Goal: Task Accomplishment & Management: Manage account settings

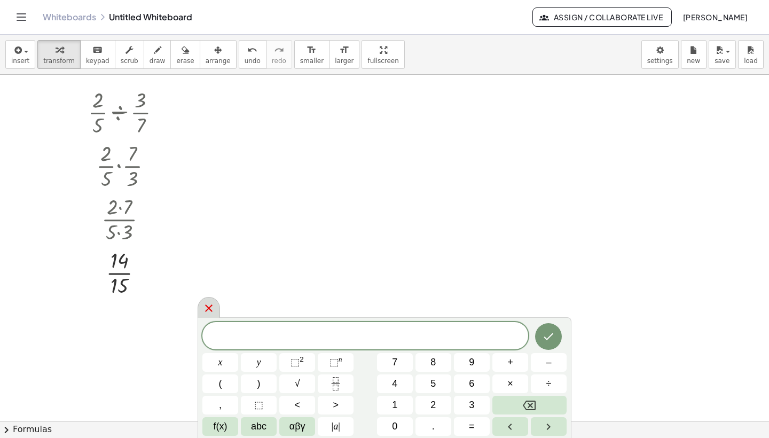
click at [205, 307] on icon at bounding box center [209, 308] width 13 height 13
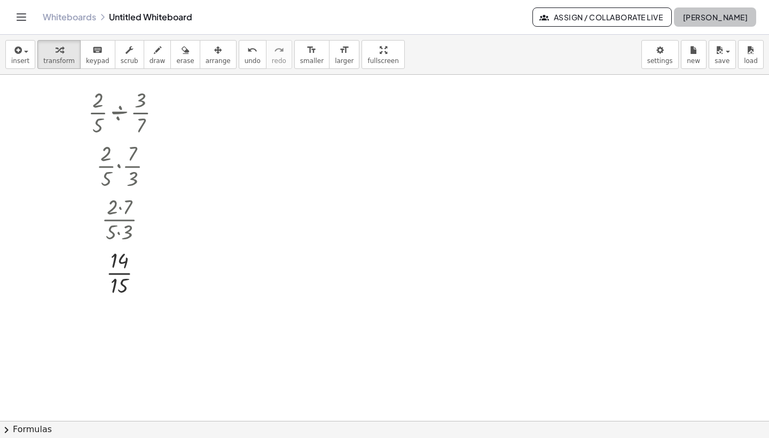
click at [686, 17] on span "[PERSON_NAME]" at bounding box center [715, 17] width 65 height 10
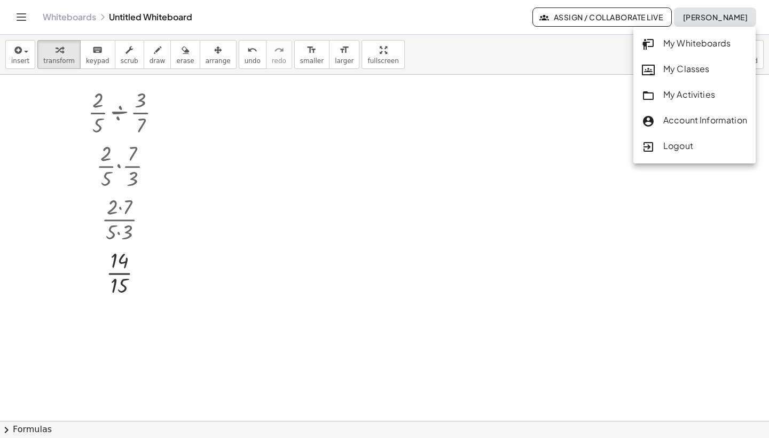
click at [680, 94] on div "My Activities" at bounding box center [694, 95] width 105 height 14
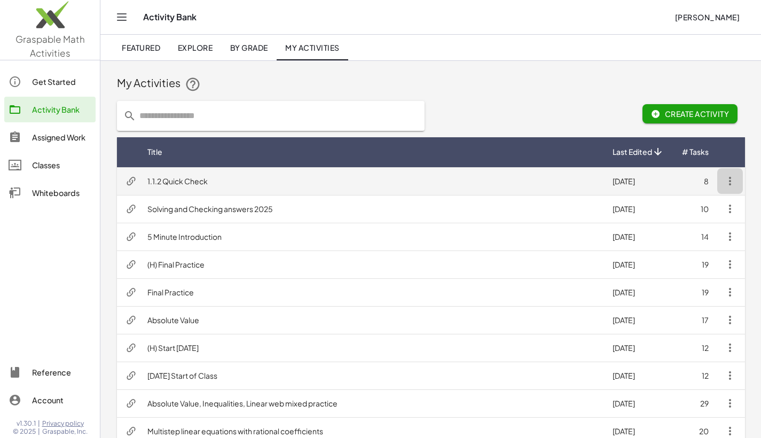
click at [728, 182] on icon "button" at bounding box center [730, 181] width 13 height 13
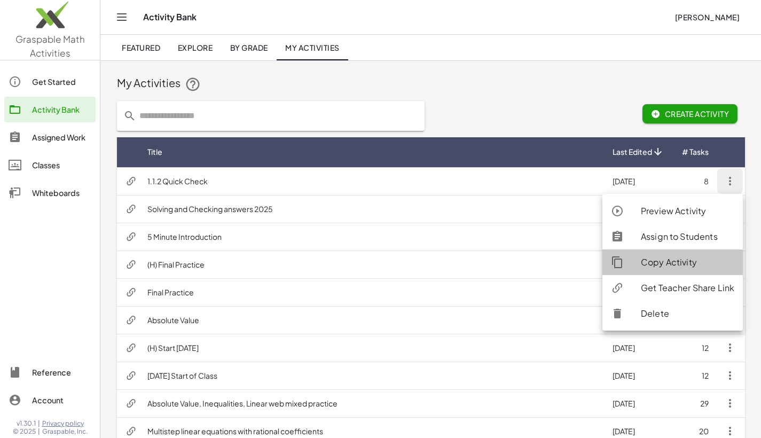
click at [678, 260] on div "Copy Activity" at bounding box center [688, 262] width 94 height 13
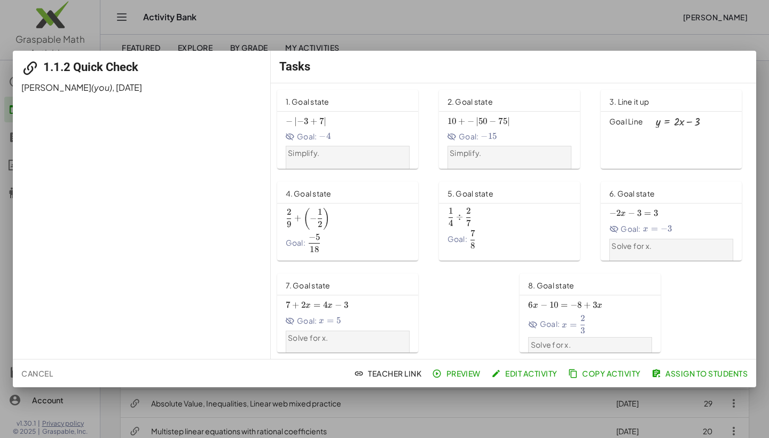
click at [77, 66] on span "1.1.2 Quick Check" at bounding box center [90, 66] width 95 height 13
click at [650, 368] on button "Copy Activity" at bounding box center [701, 373] width 103 height 19
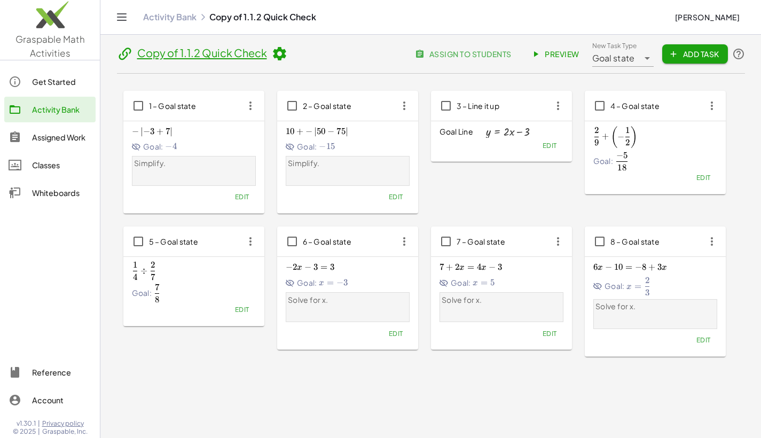
click at [277, 52] on icon at bounding box center [279, 54] width 16 height 16
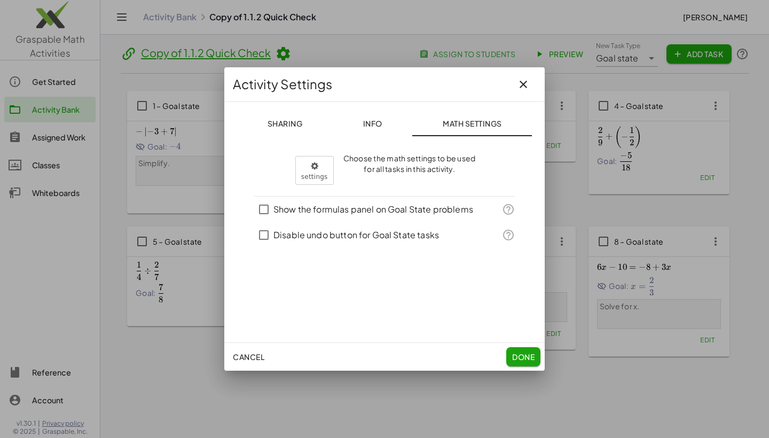
click at [460, 119] on span "Math Settings" at bounding box center [472, 124] width 59 height 10
click at [320, 165] on body "Graspable Math Activities Get Started Activity Bank Assigned Work Classes White…" at bounding box center [384, 230] width 769 height 461
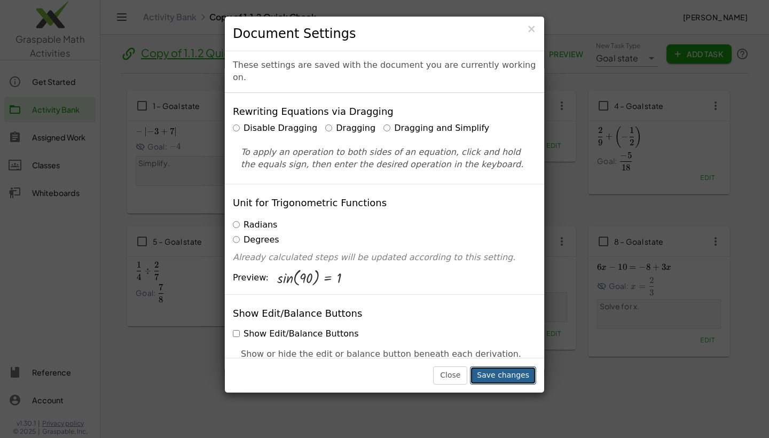
click at [501, 371] on button "Save changes" at bounding box center [503, 376] width 66 height 18
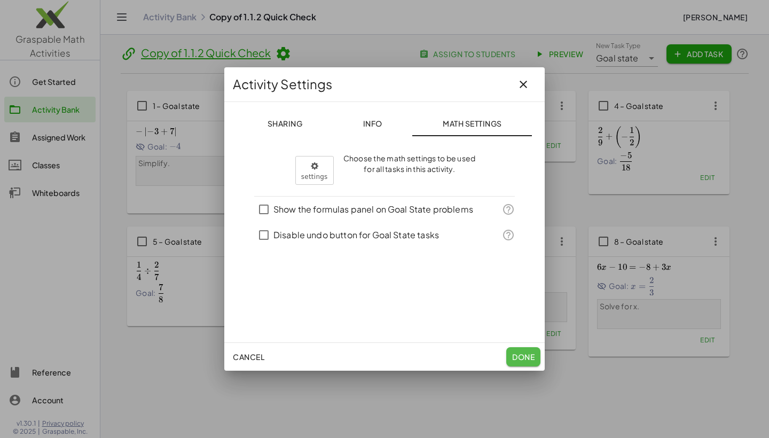
click at [522, 360] on span "Done" at bounding box center [523, 357] width 22 height 10
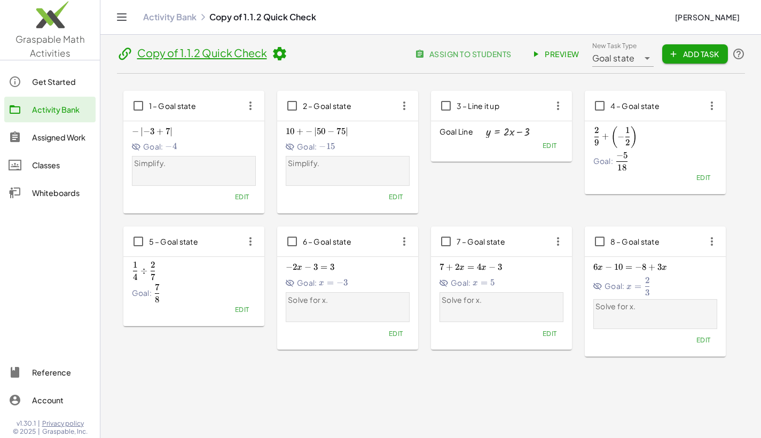
click at [252, 52] on link "Copy of 1.1.2 Quick Check" at bounding box center [202, 52] width 130 height 13
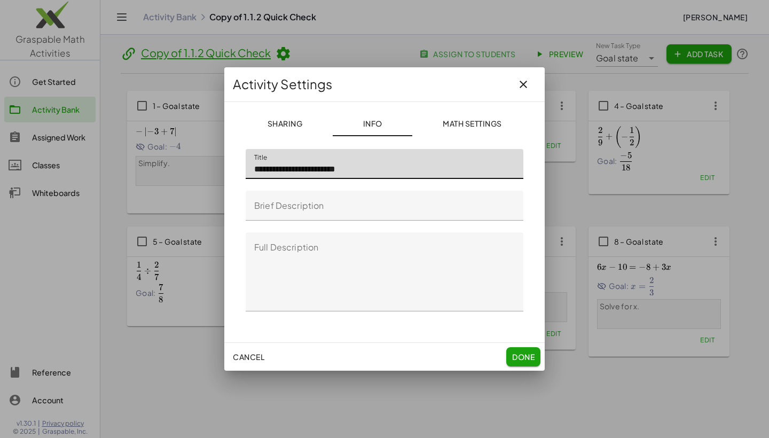
drag, startPoint x: 286, startPoint y: 168, endPoint x: 206, endPoint y: 168, distance: 80.7
click at [206, 168] on div "**********" at bounding box center [384, 219] width 769 height 438
click at [362, 168] on input "**********" at bounding box center [385, 164] width 278 height 30
type input "**********"
click at [520, 354] on span "Done" at bounding box center [523, 357] width 22 height 10
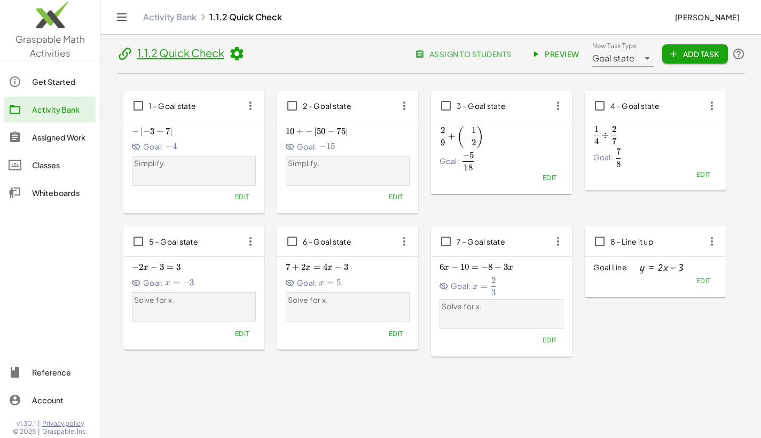
click at [713, 249] on icon "button" at bounding box center [712, 241] width 19 height 19
click at [688, 313] on div "Delete" at bounding box center [693, 319] width 42 height 13
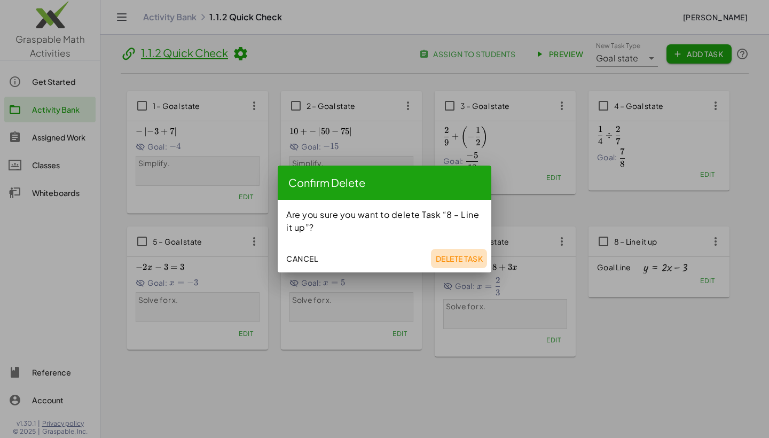
click at [481, 256] on span "Delete Task" at bounding box center [459, 259] width 48 height 10
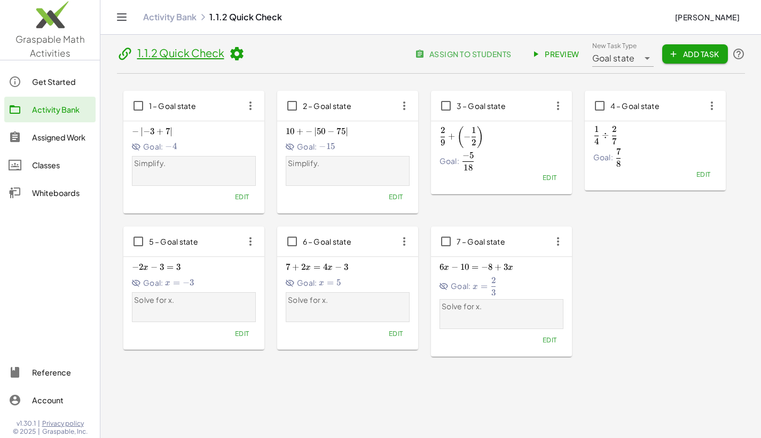
click at [402, 103] on icon "button" at bounding box center [404, 105] width 19 height 19
click at [419, 181] on div "Delete" at bounding box center [424, 183] width 42 height 13
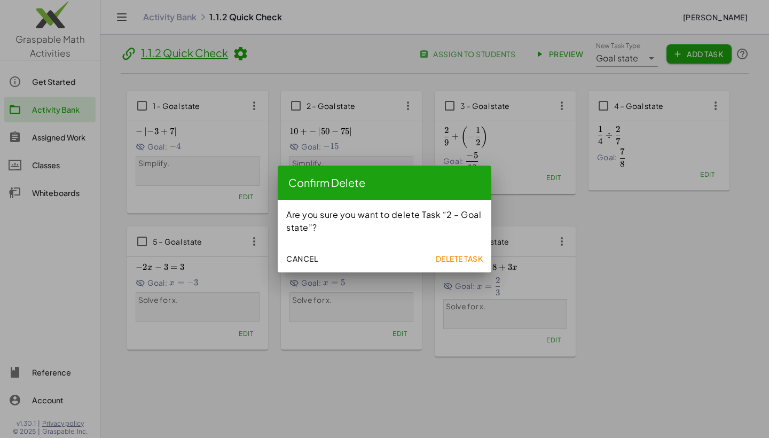
click at [442, 258] on span "Delete Task" at bounding box center [459, 259] width 48 height 10
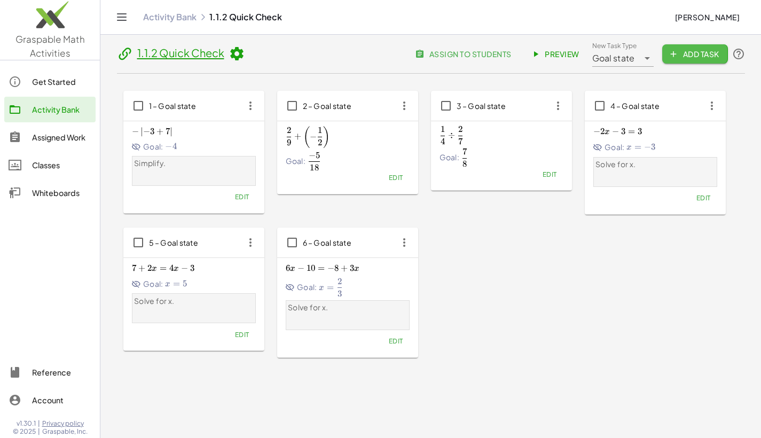
click at [699, 56] on span "Add Task" at bounding box center [695, 54] width 48 height 10
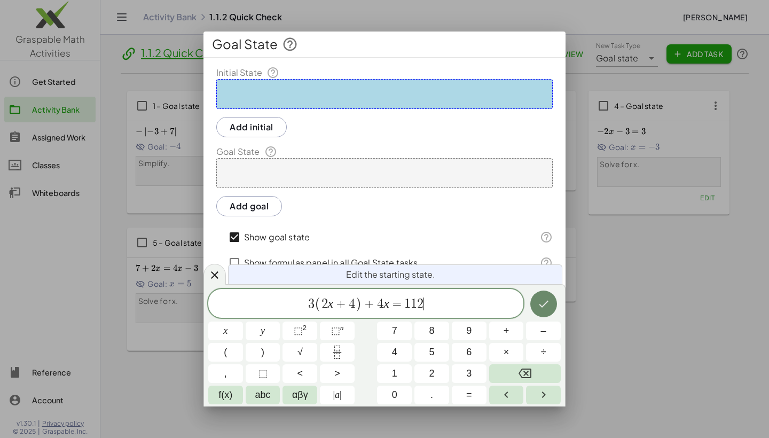
click at [548, 309] on icon "Done" at bounding box center [544, 304] width 13 height 13
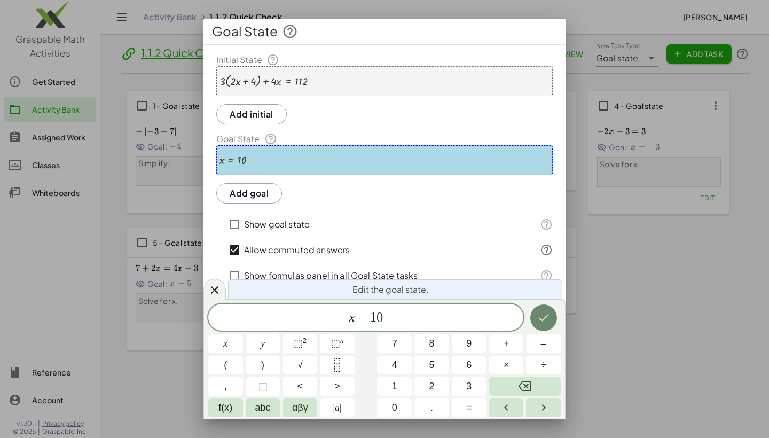
click at [543, 314] on icon "Done" at bounding box center [544, 318] width 13 height 13
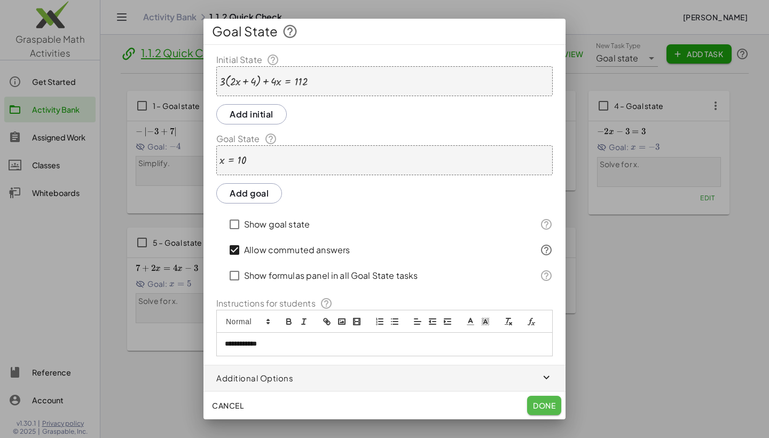
click at [541, 404] on span "Done" at bounding box center [544, 406] width 22 height 10
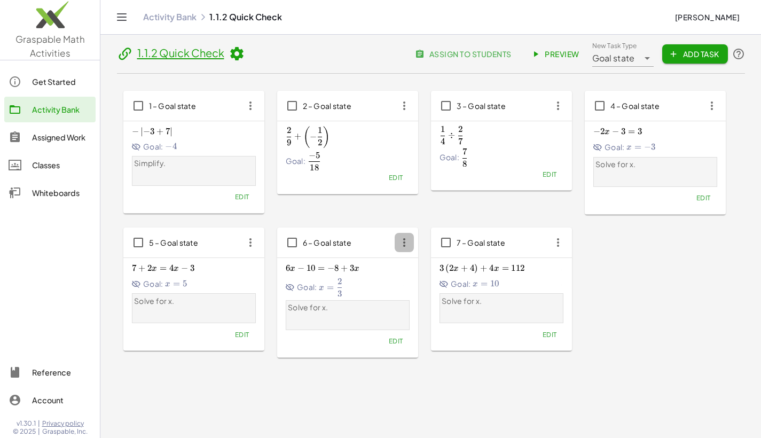
click at [402, 242] on icon "button" at bounding box center [404, 242] width 19 height 19
click at [349, 252] on div "6 – Goal state" at bounding box center [347, 243] width 141 height 30
click at [393, 339] on span "Edit" at bounding box center [395, 341] width 14 height 8
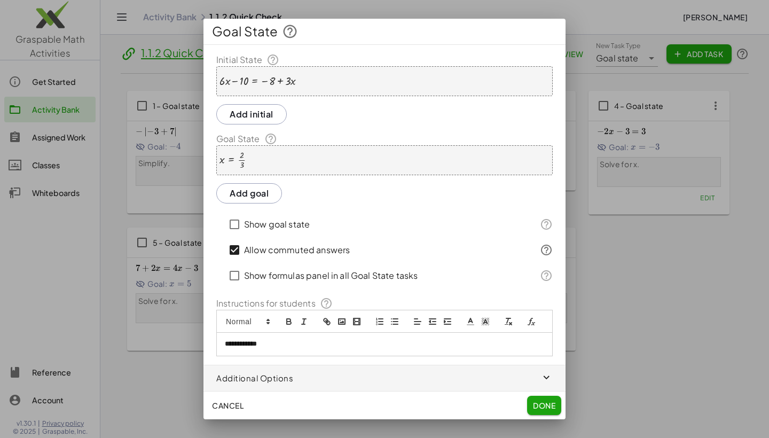
drag, startPoint x: 544, startPoint y: 400, endPoint x: 474, endPoint y: 383, distance: 71.9
click at [544, 400] on button "Done" at bounding box center [544, 405] width 34 height 19
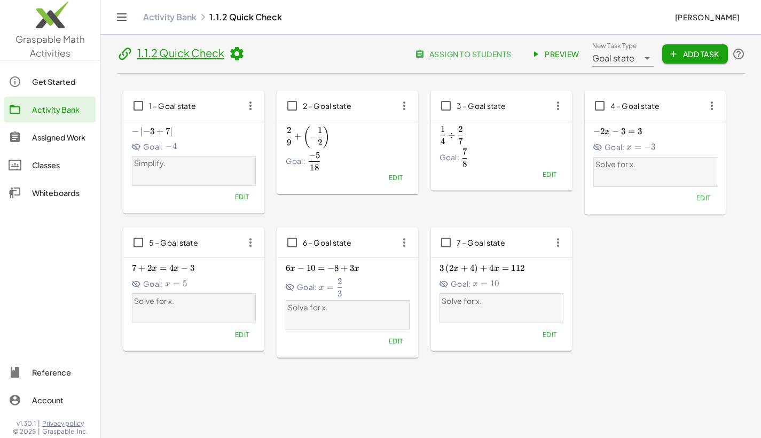
click at [239, 337] on span "Edit" at bounding box center [242, 335] width 14 height 8
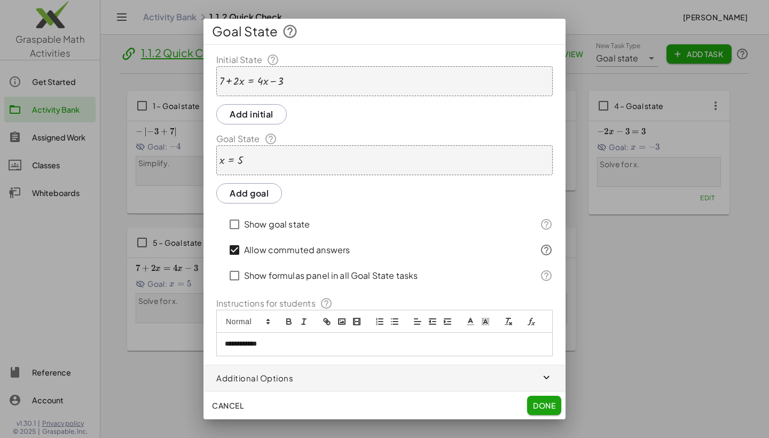
click at [546, 402] on span "Done" at bounding box center [544, 406] width 22 height 10
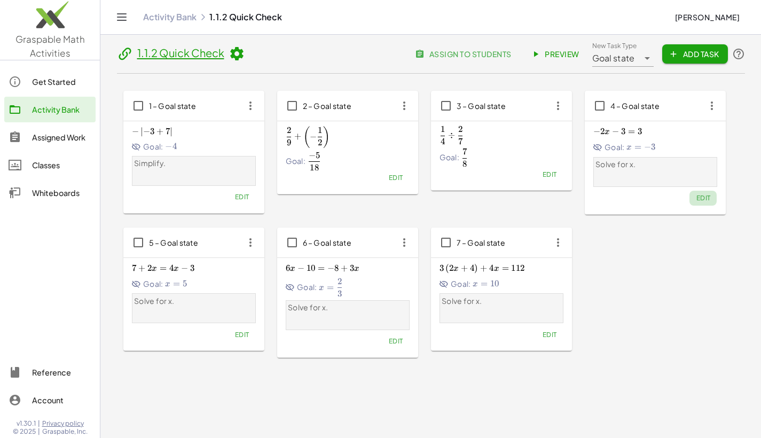
click at [706, 198] on span "Edit" at bounding box center [703, 198] width 14 height 8
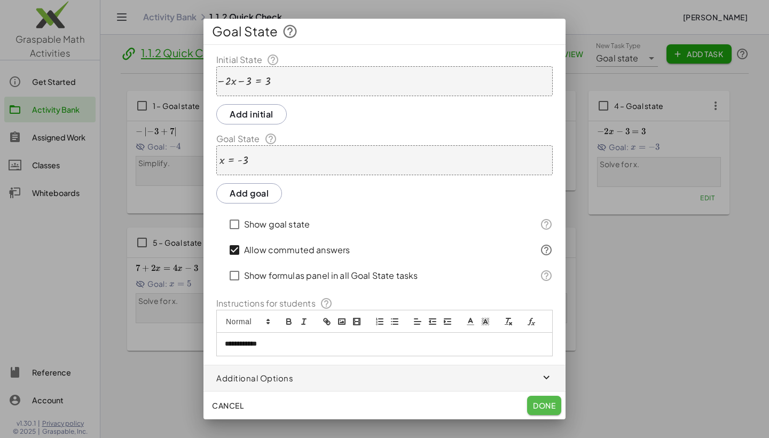
click at [542, 399] on button "Done" at bounding box center [544, 405] width 34 height 19
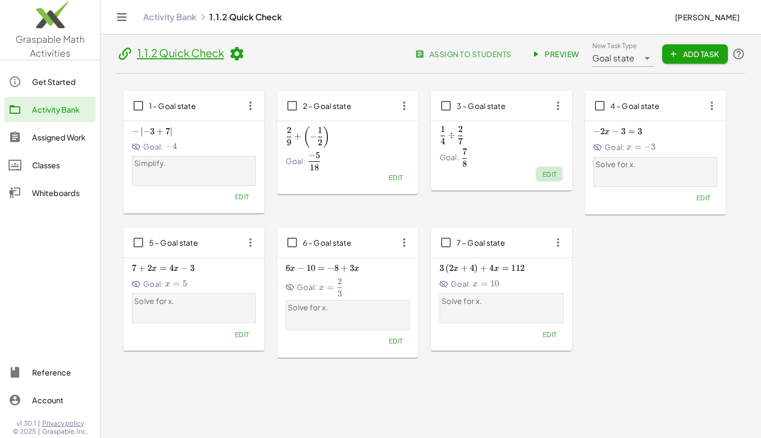
click at [549, 175] on span "Edit" at bounding box center [549, 174] width 14 height 8
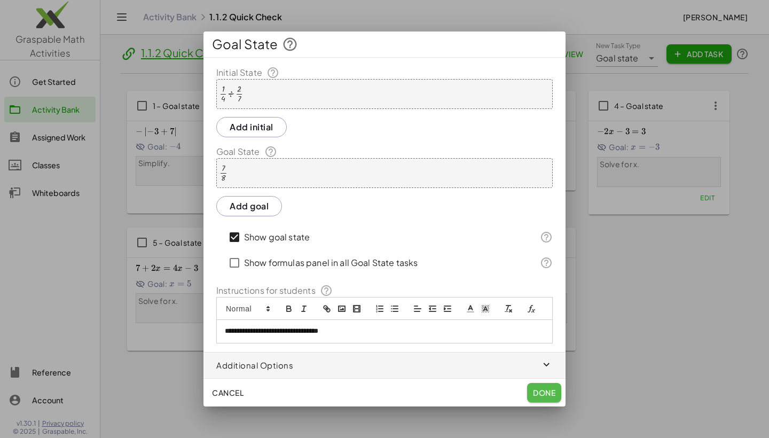
click at [541, 392] on span "Done" at bounding box center [544, 393] width 22 height 10
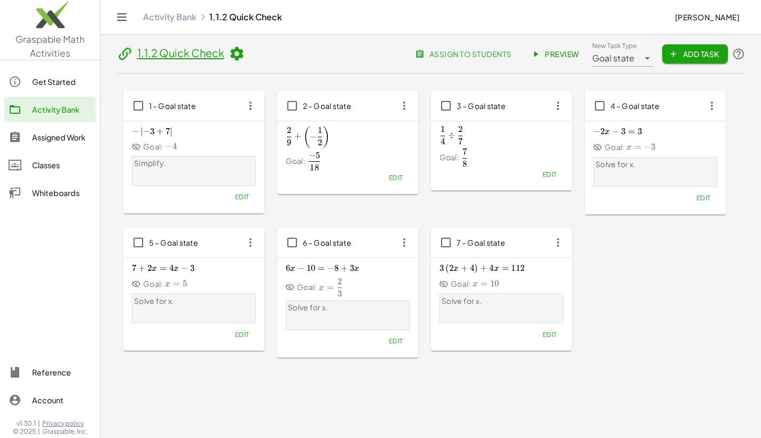
click at [396, 177] on span "Edit" at bounding box center [395, 178] width 14 height 8
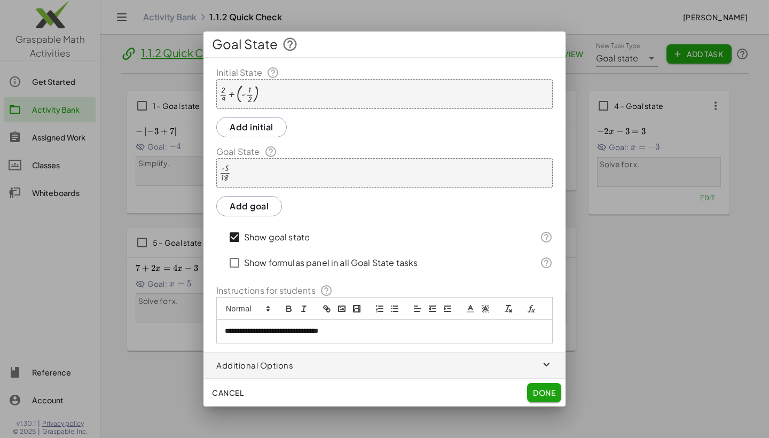
click at [538, 391] on span "Done" at bounding box center [544, 393] width 22 height 10
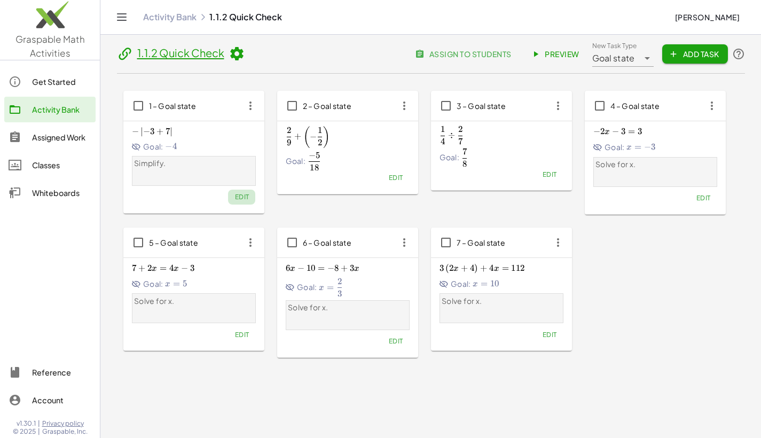
click at [250, 194] on button "Edit" at bounding box center [241, 197] width 27 height 15
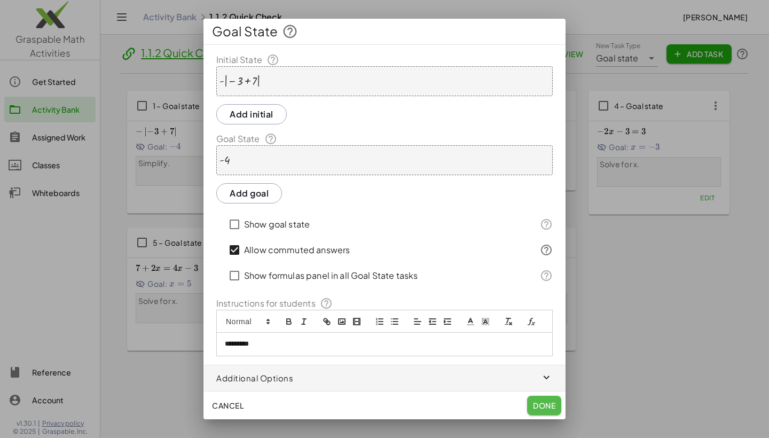
click at [546, 404] on span "Done" at bounding box center [544, 406] width 22 height 10
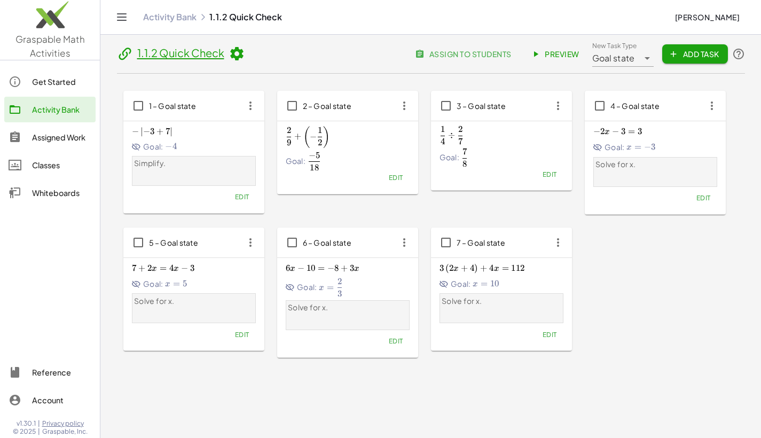
click at [682, 359] on div "1 – Goal state − ∣ − 3 + 7 ∣ -\left|-3+7\right| − ∣ − 3 + 7 ∣ Goal: − 4 -4 − 4 …" at bounding box center [431, 224] width 628 height 301
click at [204, 50] on link "1.1.2 Quick Check" at bounding box center [180, 52] width 87 height 13
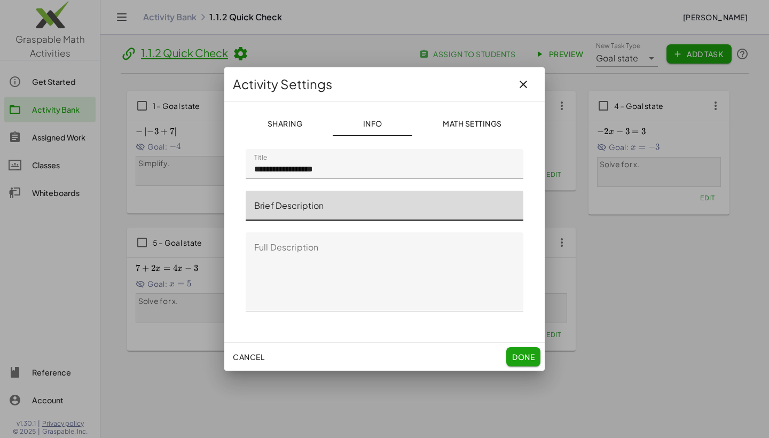
click at [320, 204] on input "Brief Description" at bounding box center [385, 206] width 278 height 30
click at [519, 357] on span "Done" at bounding box center [523, 357] width 22 height 10
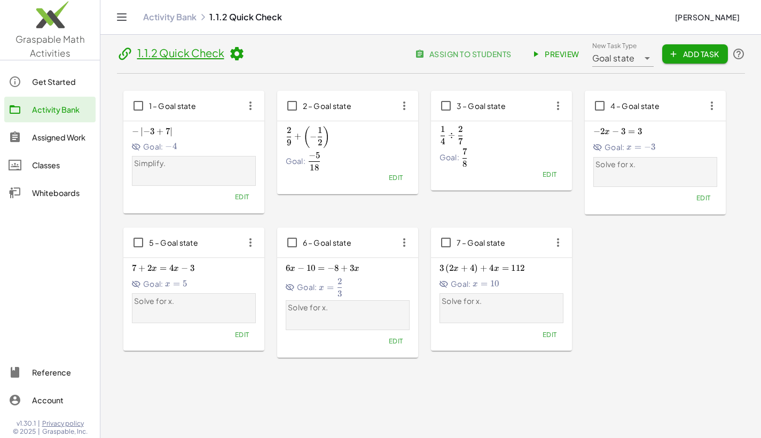
click at [477, 52] on span "assign to students" at bounding box center [464, 54] width 94 height 10
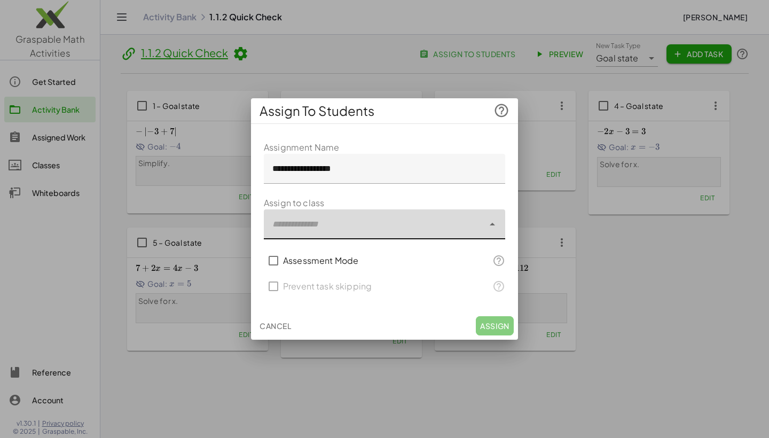
click at [303, 229] on div at bounding box center [374, 224] width 220 height 30
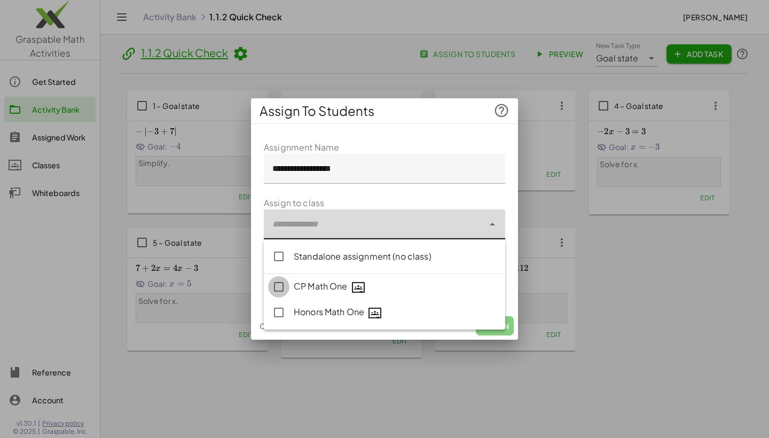
type input "**********"
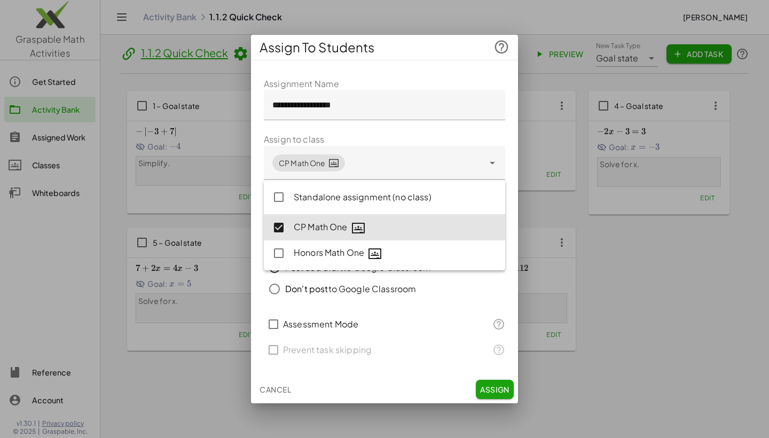
click at [381, 291] on div "Don't post to Google Classroom" at bounding box center [350, 289] width 131 height 13
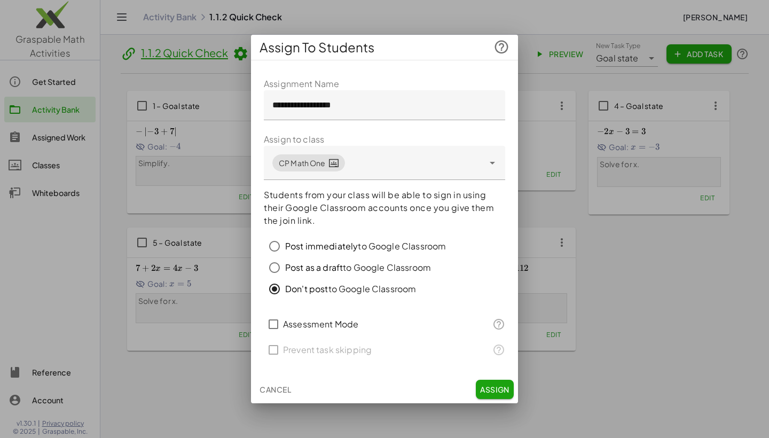
click at [381, 262] on div "Post as a draft to Google Classroom" at bounding box center [358, 267] width 146 height 13
click at [329, 247] on span "Post immediately" at bounding box center [321, 245] width 73 height 11
click at [503, 386] on span "Assign" at bounding box center [494, 390] width 29 height 10
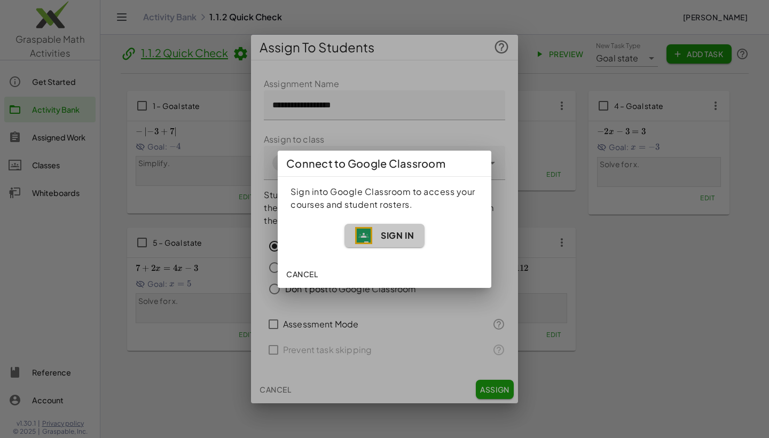
click at [379, 236] on span "Sign In" at bounding box center [384, 235] width 59 height 17
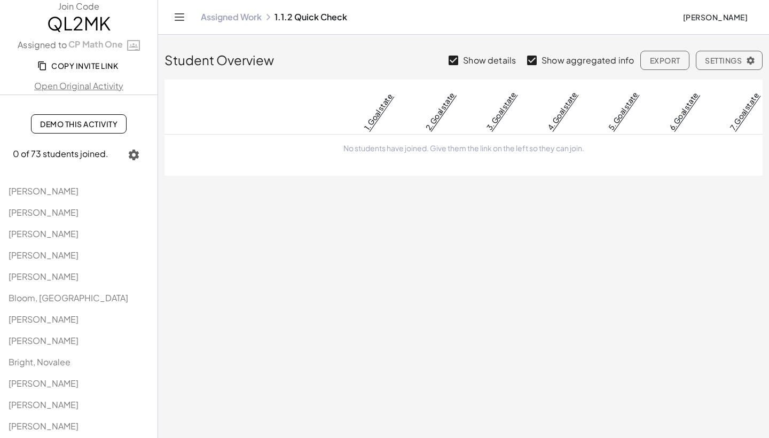
click at [728, 62] on span "Settings" at bounding box center [729, 61] width 49 height 10
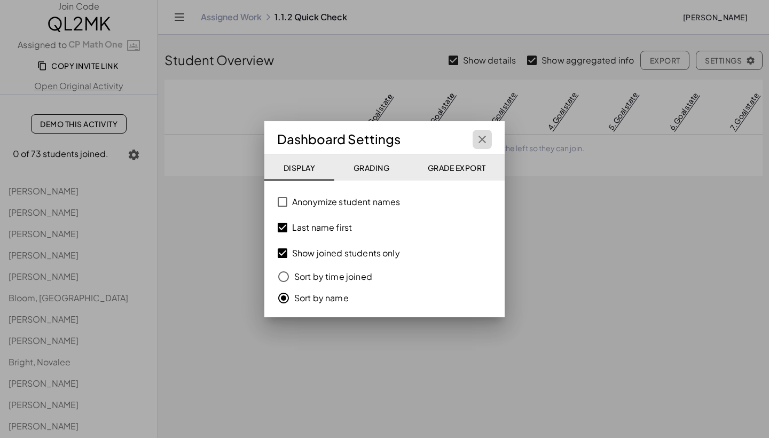
click at [488, 130] on button "button" at bounding box center [482, 139] width 19 height 19
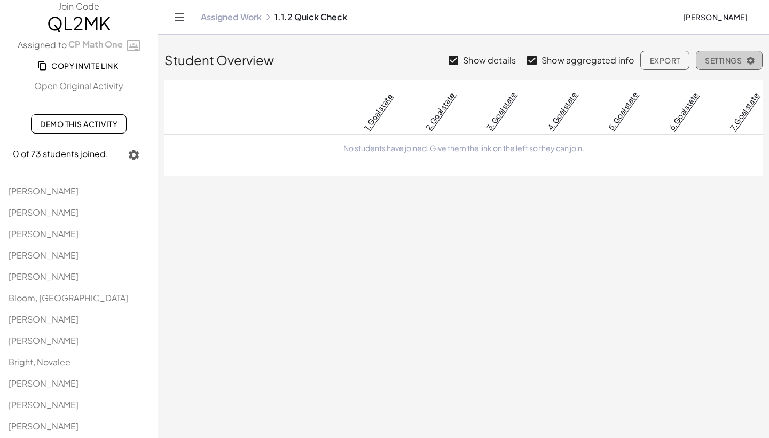
click at [737, 62] on span "Settings" at bounding box center [729, 61] width 49 height 10
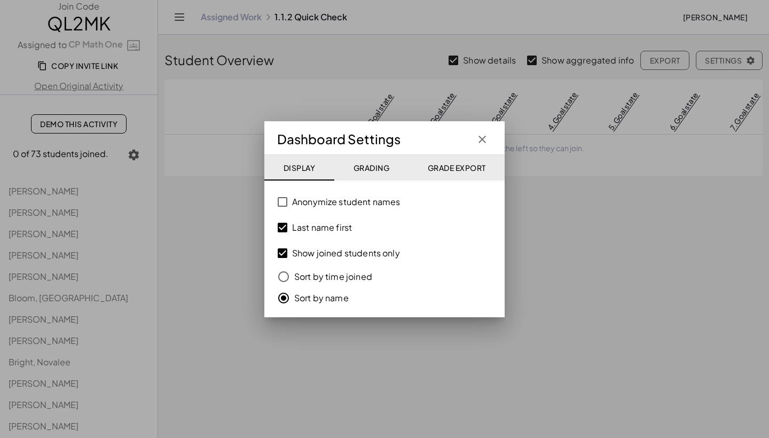
click at [359, 169] on span "Grading" at bounding box center [371, 168] width 36 height 10
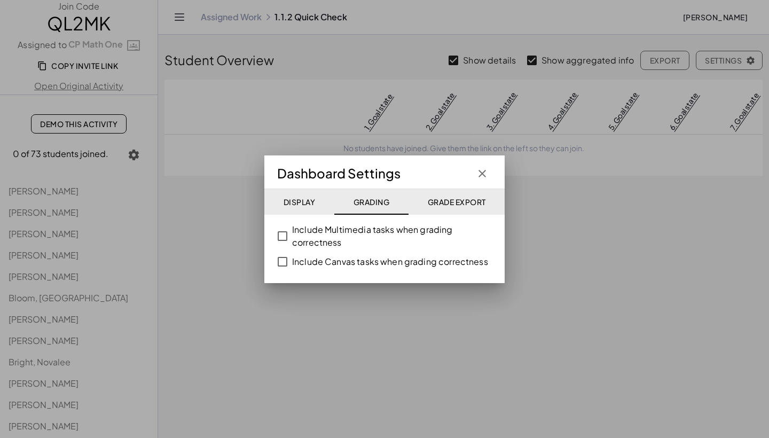
click at [450, 200] on span "Grade Export" at bounding box center [456, 202] width 58 height 10
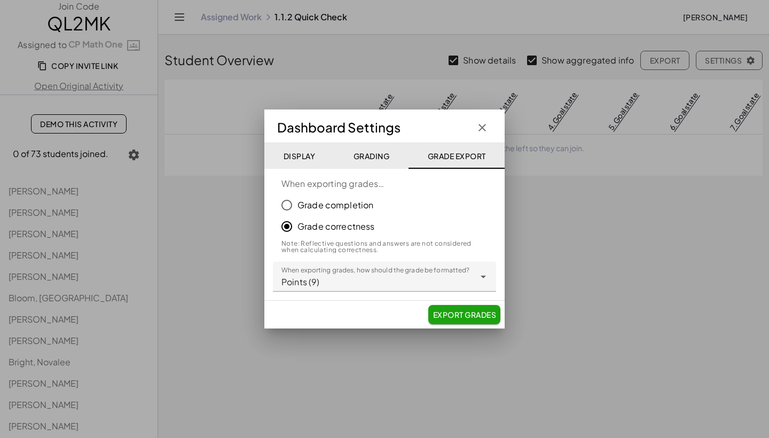
click at [484, 126] on icon "button" at bounding box center [482, 127] width 13 height 13
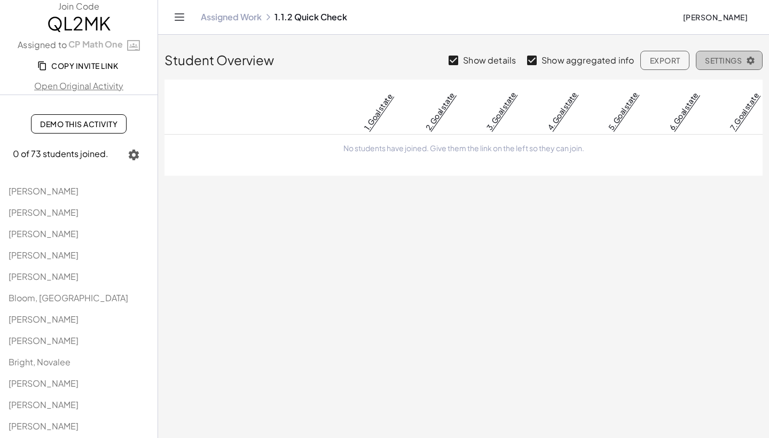
click at [756, 58] on button "Settings" at bounding box center [729, 60] width 67 height 19
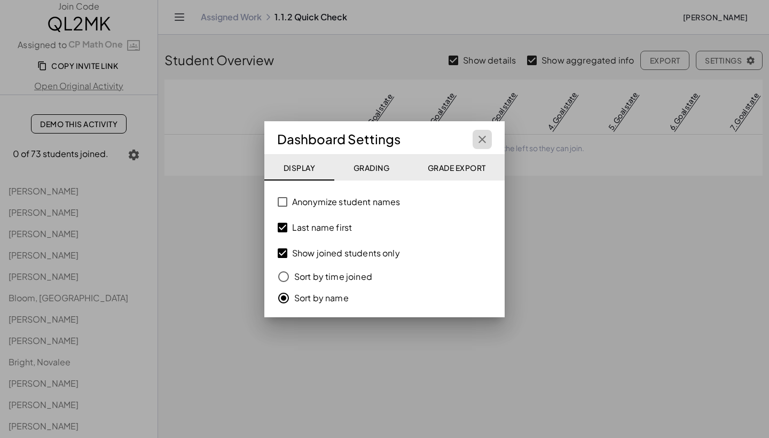
click at [486, 139] on icon "button" at bounding box center [482, 139] width 13 height 13
